Goal: Task Accomplishment & Management: Manage account settings

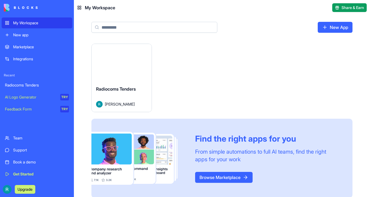
click at [126, 82] on div "Radiocoms Tenders [PERSON_NAME]" at bounding box center [122, 96] width 60 height 31
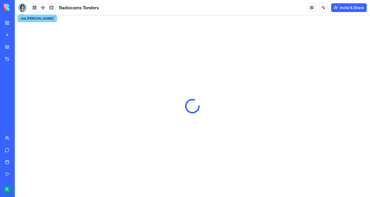
click at [23, 8] on div at bounding box center [22, 7] width 9 height 9
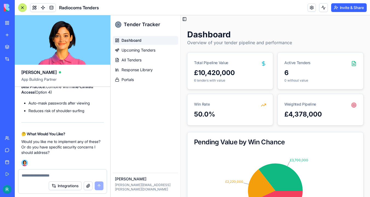
scroll to position [8908, 0]
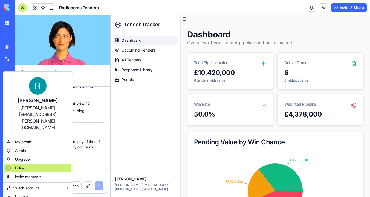
click at [41, 164] on div "Billing" at bounding box center [37, 168] width 67 height 9
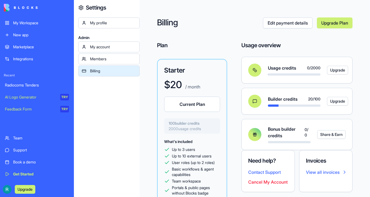
click at [32, 25] on div "My Workspace" at bounding box center [41, 22] width 56 height 5
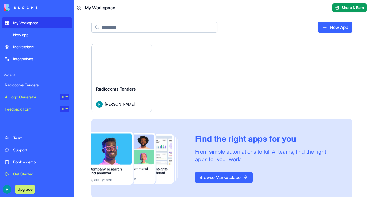
click at [119, 71] on div "Launch" at bounding box center [122, 62] width 60 height 37
